Goal: Task Accomplishment & Management: Manage account settings

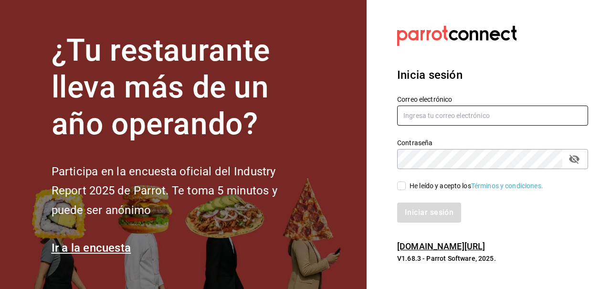
click at [463, 116] on input "text" at bounding box center [492, 115] width 191 height 20
type input "[EMAIL_ADDRESS][DOMAIN_NAME]"
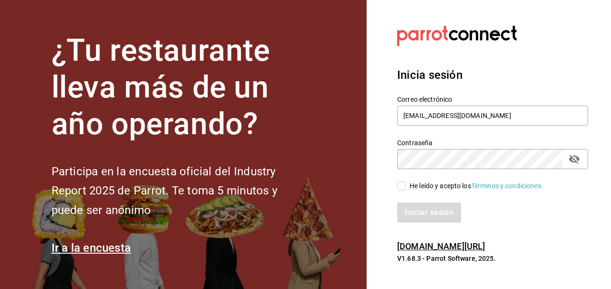
click at [398, 188] on input "He leído y acepto los Términos y condiciones." at bounding box center [401, 185] width 9 height 9
checkbox input "true"
click at [567, 158] on button "passwordField" at bounding box center [574, 159] width 16 height 16
click at [438, 208] on button "Iniciar sesión" at bounding box center [429, 212] width 65 height 20
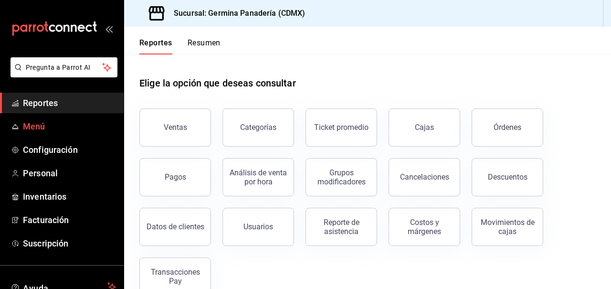
click at [35, 132] on span "Menú" at bounding box center [69, 126] width 93 height 13
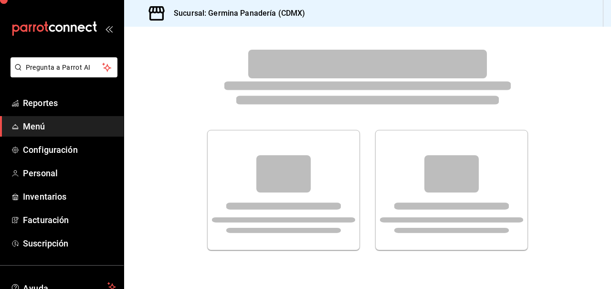
click at [51, 128] on span "Menú" at bounding box center [69, 126] width 93 height 13
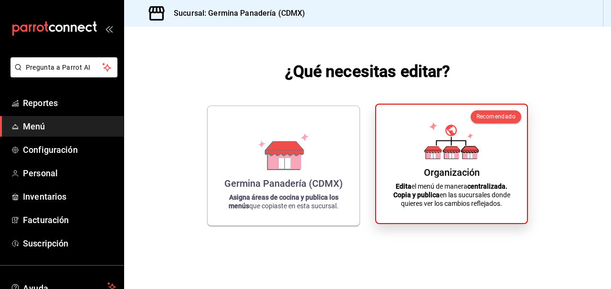
click at [448, 167] on div "Organización" at bounding box center [452, 172] width 56 height 11
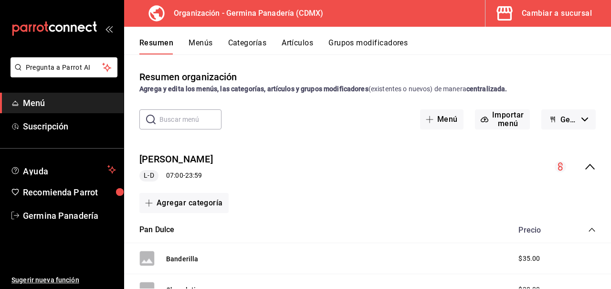
click at [239, 42] on button "Categorías" at bounding box center [247, 46] width 39 height 16
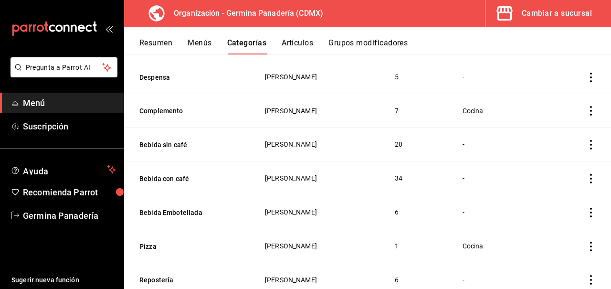
scroll to position [84, 0]
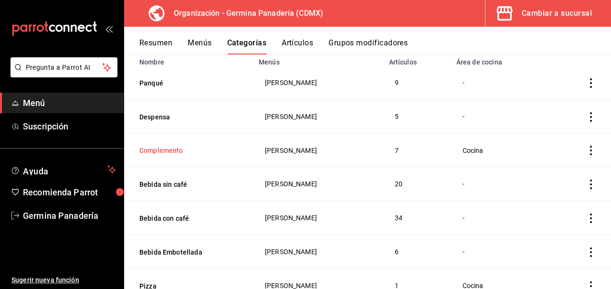
click at [168, 152] on button "Complemento" at bounding box center [186, 151] width 95 height 10
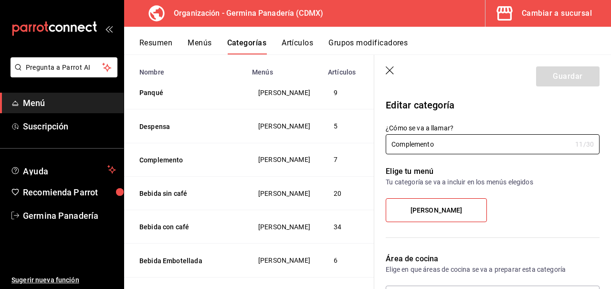
click at [390, 69] on icon "button" at bounding box center [391, 71] width 10 height 10
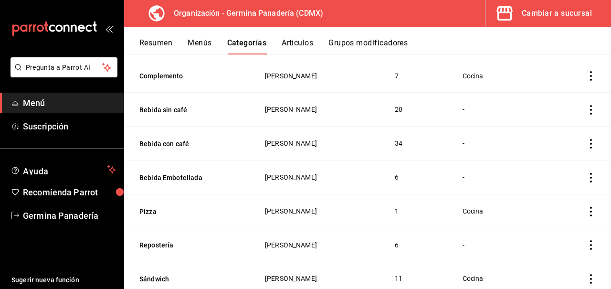
scroll to position [160, 0]
click at [294, 39] on button "Artículos" at bounding box center [296, 46] width 31 height 16
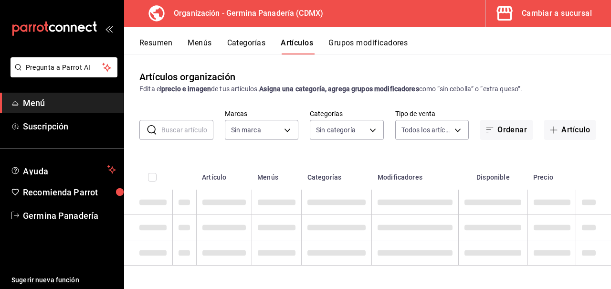
type input "9b1b34a3-1ddb-4154-9277-068d723f008c"
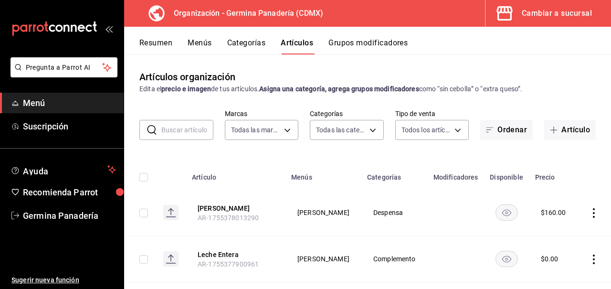
type input "6c65744e-a1b8-4012-96e6-33e77d16f2fd,630f1c36-ca98-4266-84ae-552b49385a73,f8a27…"
click at [181, 126] on input "text" at bounding box center [187, 129] width 52 height 19
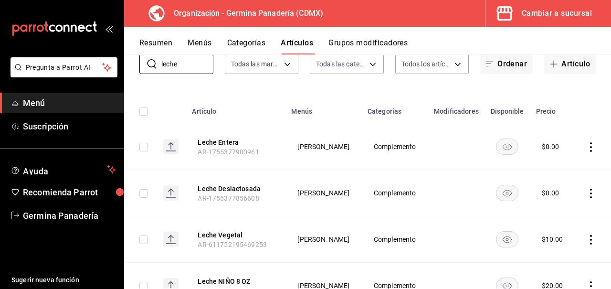
scroll to position [81, 0]
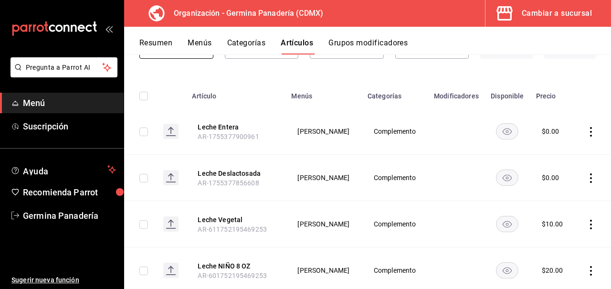
type input "leche"
click at [591, 132] on icon "actions" at bounding box center [591, 132] width 2 height 10
click at [558, 155] on span "Editar" at bounding box center [562, 153] width 25 height 10
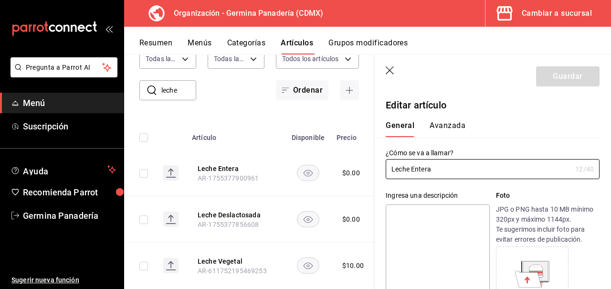
type input "$0.00"
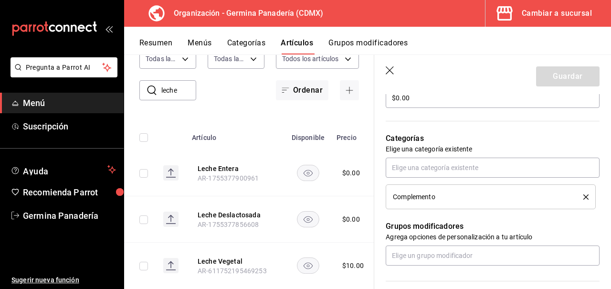
scroll to position [310, 0]
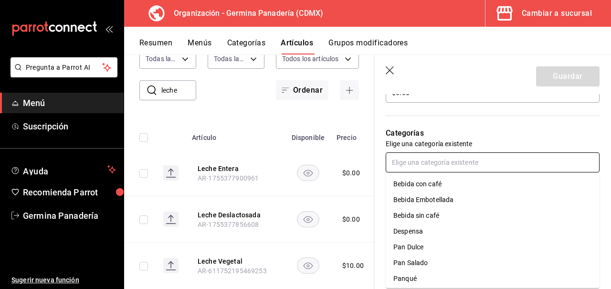
click at [486, 168] on input "text" at bounding box center [493, 162] width 214 height 20
click at [459, 187] on li "Bebida con café" at bounding box center [493, 184] width 214 height 16
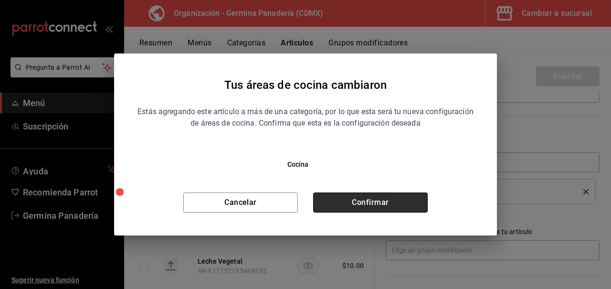
click at [367, 208] on button "Confirmar" at bounding box center [370, 202] width 115 height 20
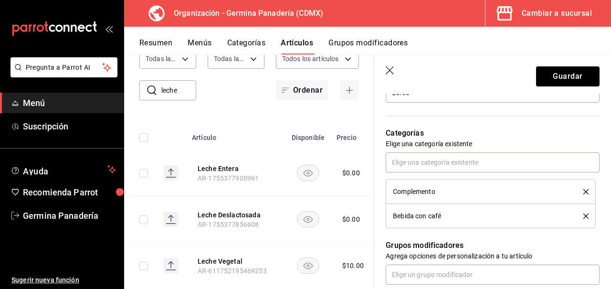
click at [587, 192] on icon "delete" at bounding box center [585, 191] width 5 height 5
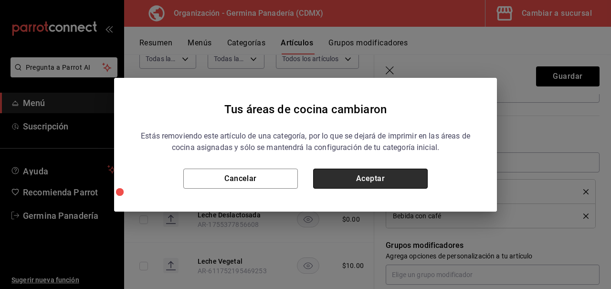
click at [373, 177] on button "Aceptar" at bounding box center [370, 178] width 115 height 20
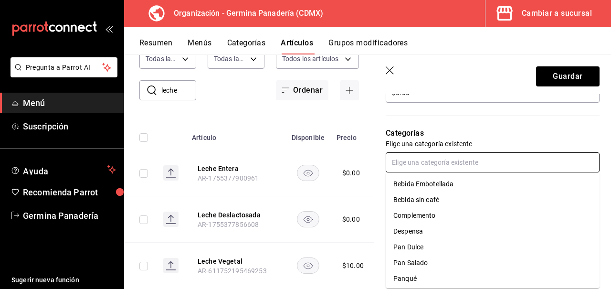
click at [478, 164] on input "text" at bounding box center [493, 162] width 214 height 20
click at [457, 203] on li "Bebida sin café" at bounding box center [493, 200] width 214 height 16
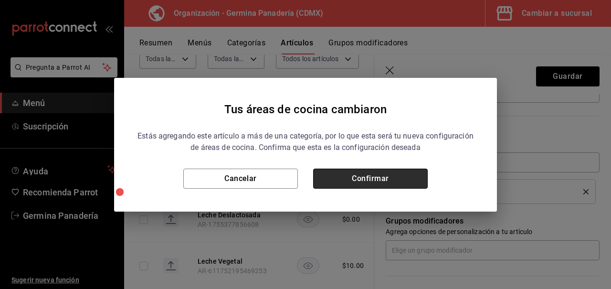
click at [379, 181] on button "Confirmar" at bounding box center [370, 178] width 115 height 20
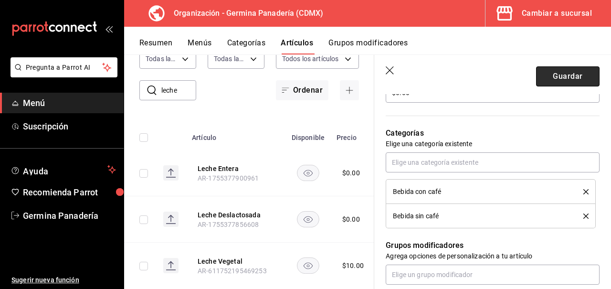
click at [567, 84] on button "Guardar" at bounding box center [567, 76] width 63 height 20
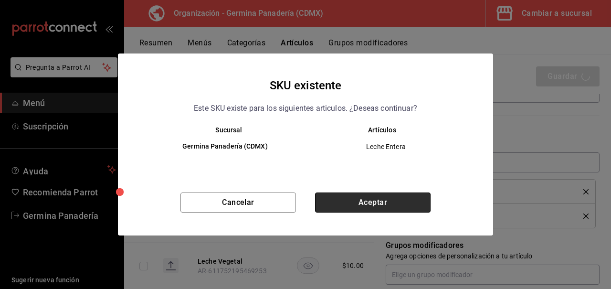
click at [380, 204] on button "Aceptar" at bounding box center [372, 202] width 115 height 20
